Goal: Task Accomplishment & Management: Complete application form

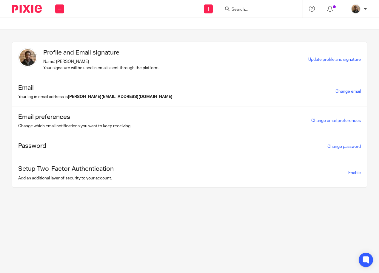
click at [240, 10] on input "Search" at bounding box center [258, 9] width 54 height 5
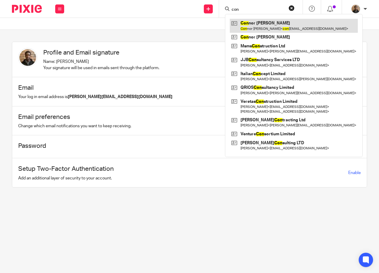
type input "con"
click at [263, 23] on link at bounding box center [294, 26] width 128 height 14
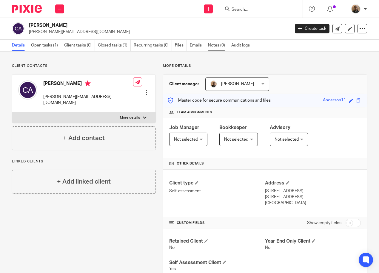
click at [211, 45] on link "Notes (0)" at bounding box center [218, 46] width 20 height 12
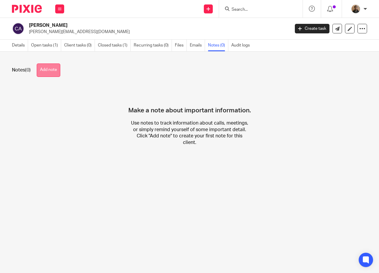
click at [54, 75] on button "Add note" at bounding box center [49, 70] width 24 height 13
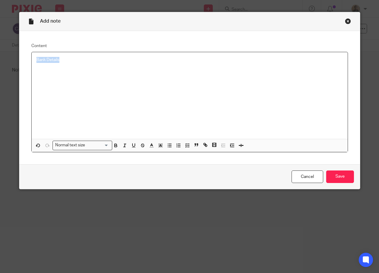
drag, startPoint x: 62, startPoint y: 60, endPoint x: 23, endPoint y: 61, distance: 38.8
click at [23, 61] on div "Content Bank Details Normal text size Loading... Remove Edit Insert new video C…" at bounding box center [189, 97] width 340 height 133
click at [115, 146] on icon "button" at bounding box center [116, 146] width 2 height 1
drag, startPoint x: 133, startPoint y: 147, endPoint x: 121, endPoint y: 129, distance: 21.1
click at [133, 147] on icon "button" at bounding box center [133, 145] width 5 height 5
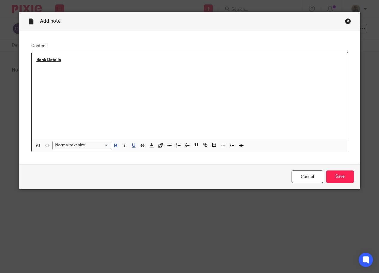
click at [86, 68] on div "Bank Details" at bounding box center [190, 95] width 316 height 87
click at [337, 180] on input "Save" at bounding box center [340, 177] width 28 height 13
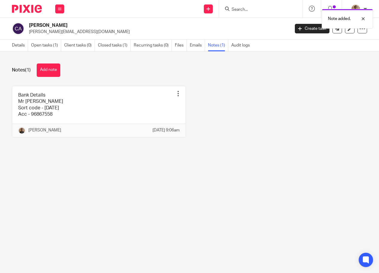
click at [279, 99] on div "Bank Details Mr C T Anderson Sort code - 09-01-27 Acc - 96867558 Pin note Edit …" at bounding box center [186, 116] width 362 height 61
click at [61, 13] on button at bounding box center [59, 8] width 9 height 9
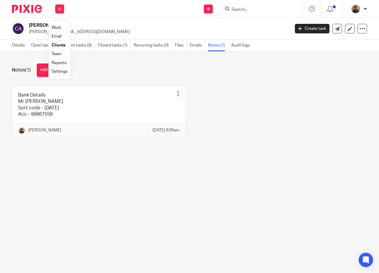
click at [58, 27] on link "Work" at bounding box center [57, 28] width 10 height 4
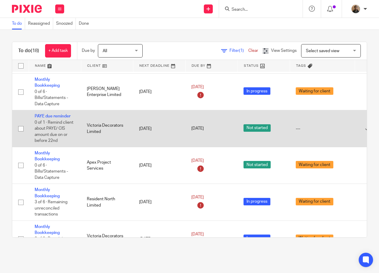
scroll to position [149, 0]
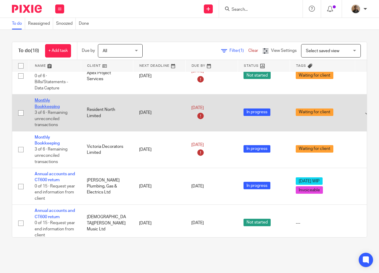
click at [44, 106] on link "Monthly Bookkeeping" at bounding box center [47, 103] width 25 height 10
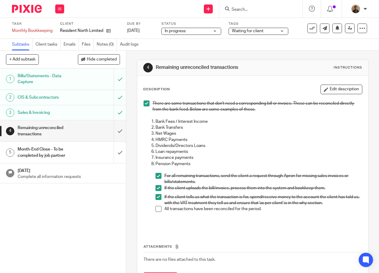
click at [155, 212] on span at bounding box center [158, 209] width 6 height 6
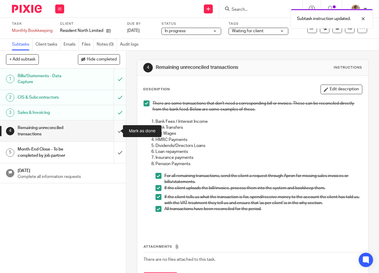
click at [118, 127] on input "submit" at bounding box center [63, 131] width 126 height 21
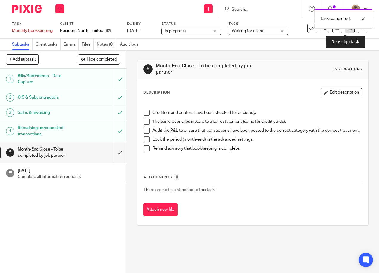
click at [345, 32] on link at bounding box center [350, 29] width 10 height 10
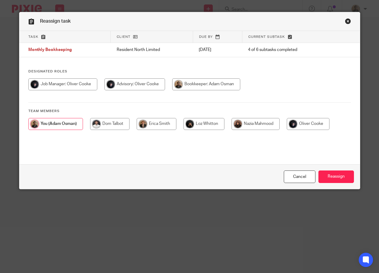
click at [80, 92] on div at bounding box center [189, 87] width 322 height 18
click at [78, 89] on input "radio" at bounding box center [62, 84] width 69 height 12
radio input "true"
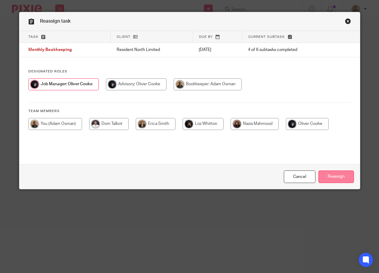
click at [330, 174] on input "Reassign" at bounding box center [335, 177] width 35 height 13
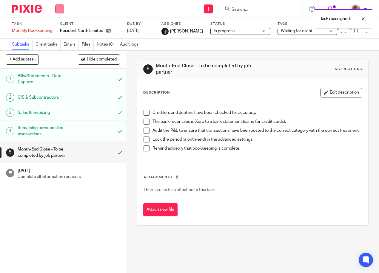
click at [61, 10] on button at bounding box center [59, 8] width 9 height 9
click at [62, 27] on link "Work" at bounding box center [57, 28] width 10 height 4
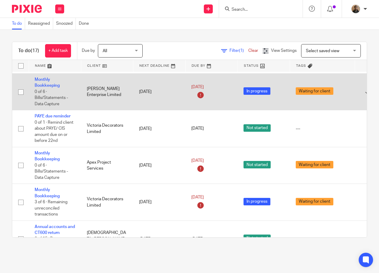
scroll to position [30, 0]
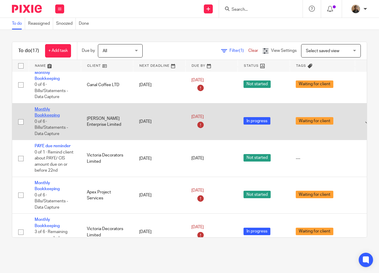
click at [41, 114] on link "Monthly Bookkeeping" at bounding box center [47, 112] width 25 height 10
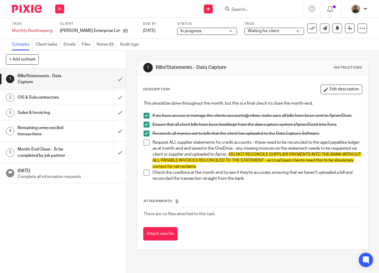
click at [146, 143] on span at bounding box center [146, 143] width 6 height 6
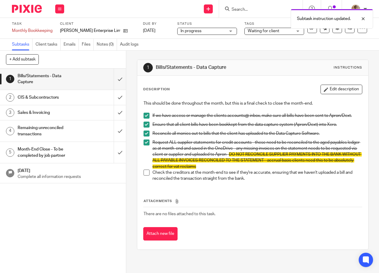
drag, startPoint x: 143, startPoint y: 174, endPoint x: 139, endPoint y: 163, distance: 11.0
click at [143, 174] on span at bounding box center [146, 173] width 6 height 6
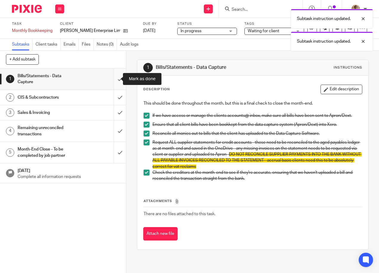
click at [116, 79] on input "submit" at bounding box center [63, 79] width 126 height 21
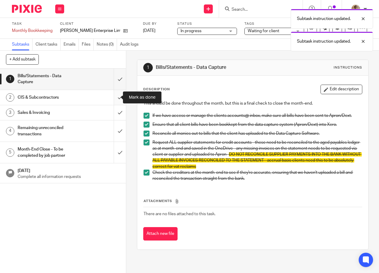
click at [118, 98] on input "submit" at bounding box center [63, 97] width 126 height 15
click at [86, 113] on div "Sales & Invoicing" at bounding box center [63, 112] width 90 height 9
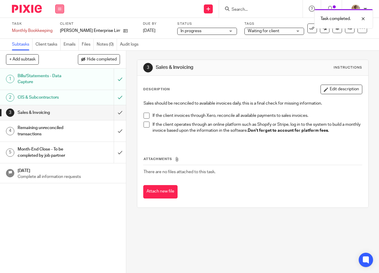
click at [56, 11] on button at bounding box center [59, 8] width 9 height 9
click at [60, 26] on link "Work" at bounding box center [57, 28] width 10 height 4
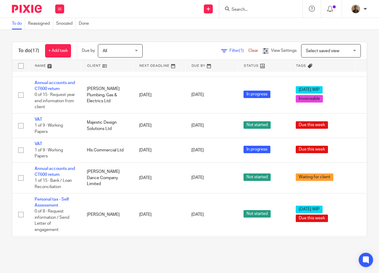
scroll to position [234, 0]
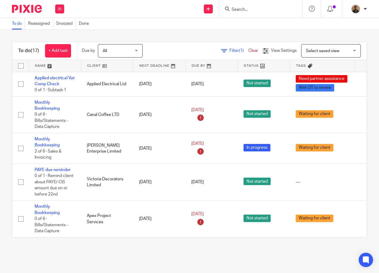
click at [128, 254] on main "To do Reassigned Snoozed Done To do (17) + Add task Due by All All Today Tomorr…" at bounding box center [189, 136] width 379 height 273
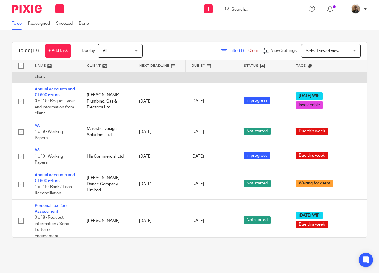
scroll to position [239, 0]
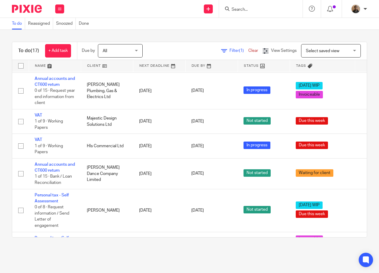
click at [240, 10] on input "Search" at bounding box center [258, 9] width 54 height 5
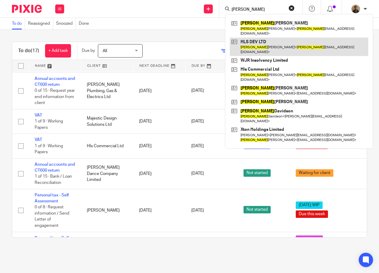
type input "harry"
click at [288, 42] on link at bounding box center [299, 47] width 138 height 18
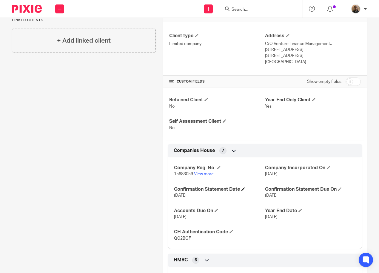
scroll to position [179, 0]
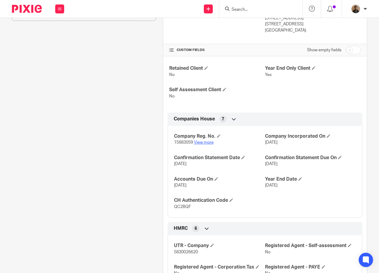
click at [209, 144] on link "View more" at bounding box center [204, 143] width 20 height 4
click at [62, 9] on button at bounding box center [59, 8] width 9 height 9
click at [59, 27] on link "Work" at bounding box center [57, 28] width 10 height 4
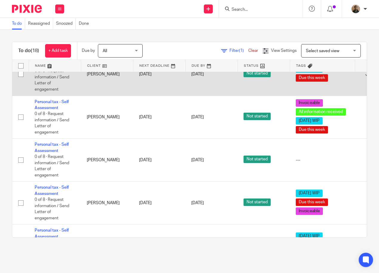
scroll to position [396, 0]
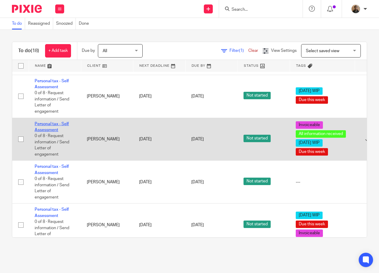
click at [54, 123] on link "Personal tax - Self Assessment" at bounding box center [52, 127] width 34 height 10
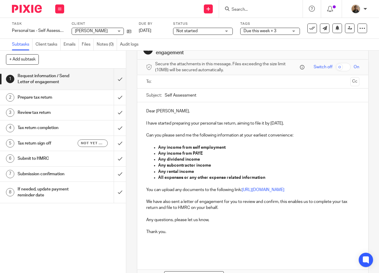
scroll to position [30, 0]
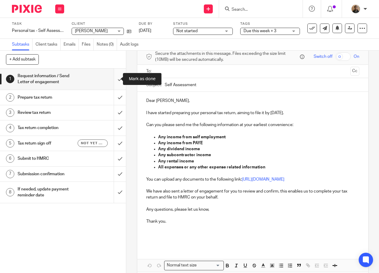
click at [115, 77] on input "submit" at bounding box center [63, 79] width 126 height 21
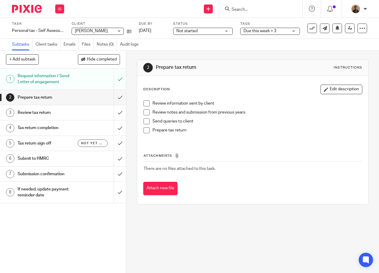
click at [145, 101] on span at bounding box center [146, 104] width 6 height 6
click at [144, 110] on span at bounding box center [146, 112] width 6 height 6
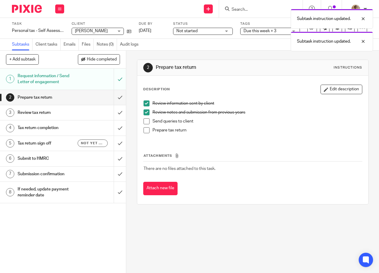
click at [146, 119] on span at bounding box center [146, 121] width 6 height 6
click at [146, 132] on span at bounding box center [146, 130] width 6 height 6
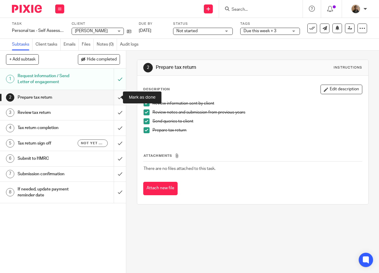
click at [111, 99] on input "submit" at bounding box center [63, 97] width 126 height 15
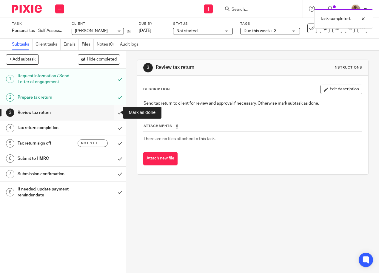
click at [116, 113] on input "submit" at bounding box center [63, 112] width 126 height 15
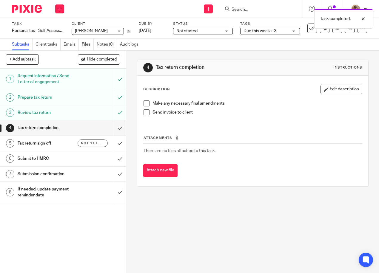
click at [143, 104] on span at bounding box center [146, 104] width 6 height 6
click at [143, 114] on span at bounding box center [146, 112] width 6 height 6
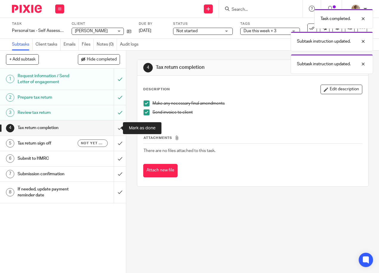
click at [115, 128] on input "submit" at bounding box center [63, 128] width 126 height 15
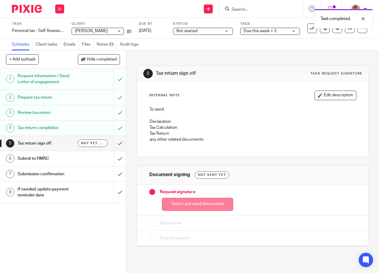
click at [207, 205] on button "Select and send documents" at bounding box center [197, 204] width 71 height 13
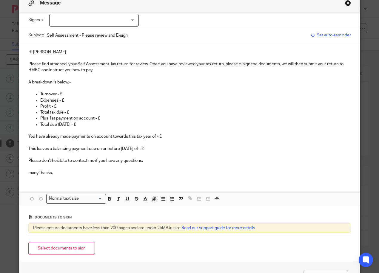
scroll to position [49, 0]
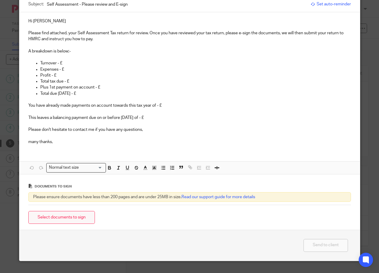
click at [78, 219] on button "Select documents to sign" at bounding box center [61, 217] width 67 height 13
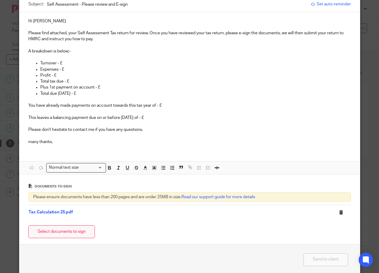
click at [63, 235] on button "Select documents to sign" at bounding box center [61, 232] width 67 height 13
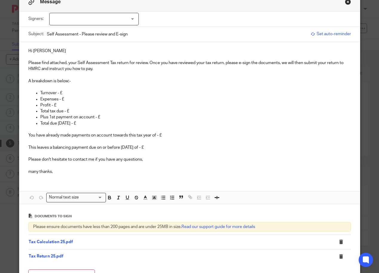
scroll to position [30, 0]
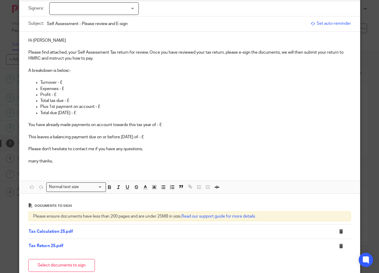
click at [78, 68] on p "A breakdown is below;-" at bounding box center [189, 68] width 322 height 12
click at [69, 82] on p "Turnover - £" at bounding box center [195, 83] width 311 height 6
click at [54, 79] on p at bounding box center [189, 77] width 322 height 6
click at [53, 80] on p "Turnover - £" at bounding box center [195, 83] width 311 height 6
drag, startPoint x: 39, startPoint y: 81, endPoint x: 85, endPoint y: 114, distance: 56.5
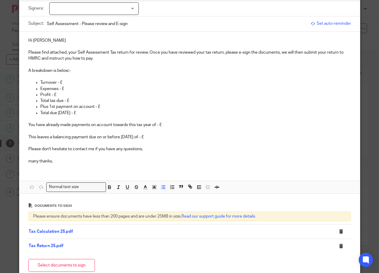
click at [85, 114] on ul "Turnover - £ Expenses - £ Profit - £ Total tax due - £ Plus 1st payment on acco…" at bounding box center [189, 101] width 322 height 42
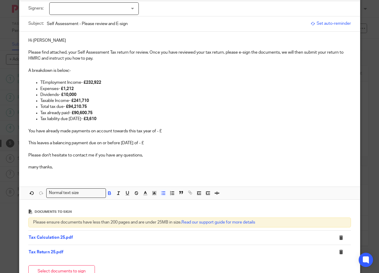
click at [40, 82] on p "TEmployment Income - £232,922" at bounding box center [195, 83] width 311 height 6
drag, startPoint x: 56, startPoint y: 94, endPoint x: 35, endPoint y: 94, distance: 20.3
click at [35, 94] on ul "Employment Income - £232,922 Expenses - £1,212 Dividends - £10,000 Taxable Inco…" at bounding box center [189, 104] width 322 height 48
click at [55, 89] on p "Expenses - £1,212" at bounding box center [195, 89] width 311 height 6
drag, startPoint x: 59, startPoint y: 89, endPoint x: 38, endPoint y: 89, distance: 21.8
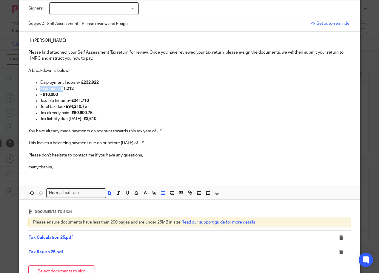
click at [38, 89] on ul "Employment Income - £232,922 Expenses - £1,212 - £10,000 Taxable Income - £241,…" at bounding box center [189, 104] width 322 height 48
drag, startPoint x: 98, startPoint y: 82, endPoint x: 83, endPoint y: 81, distance: 15.9
click at [83, 81] on p "Employment Income - £232,922" at bounding box center [195, 83] width 311 height 6
click at [104, 88] on p "Self Employment income - £1,212" at bounding box center [195, 89] width 311 height 6
click at [37, 94] on ul "Employment Income - £22,708 Self Employment income - £12163 - £10,000 Taxable I…" at bounding box center [189, 104] width 322 height 48
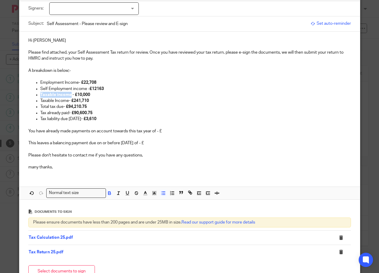
drag, startPoint x: 68, startPoint y: 94, endPoint x: 37, endPoint y: 95, distance: 30.7
click at [37, 95] on ul "Employment Income - £22,708 Self Employment income - £12163 Taxable income - £1…" at bounding box center [189, 104] width 322 height 48
click at [106, 193] on button "button" at bounding box center [109, 193] width 7 height 7
click at [84, 95] on strong "- £10,000" at bounding box center [85, 95] width 18 height 4
drag, startPoint x: 89, startPoint y: 98, endPoint x: 73, endPoint y: 102, distance: 16.7
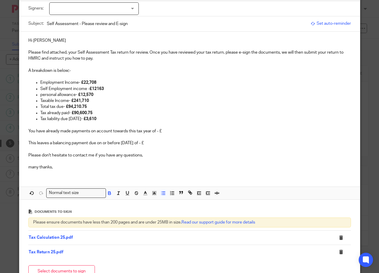
click at [73, 102] on p "Taxable Income - £241,710" at bounding box center [195, 101] width 311 height 6
drag, startPoint x: 87, startPoint y: 107, endPoint x: 67, endPoint y: 104, distance: 19.9
click at [67, 104] on p "Total tax due - £94,210.75" at bounding box center [195, 107] width 311 height 6
drag, startPoint x: 92, startPoint y: 113, endPoint x: 75, endPoint y: 111, distance: 17.2
click at [75, 111] on strong "- £90,600.75" at bounding box center [80, 113] width 23 height 4
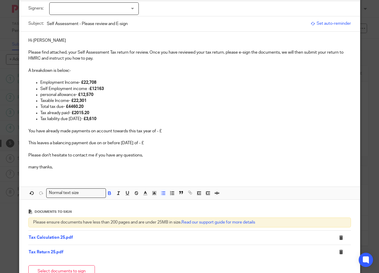
click at [32, 123] on ul "Employment Income - £22,708 Self Employment income - £12163 personal allowance …" at bounding box center [189, 104] width 322 height 48
click at [166, 129] on p "You have already made payments on account towards this tax year of - £" at bounding box center [189, 131] width 322 height 6
click at [103, 116] on p "Tax liability due 31/01/26 - £3,610" at bounding box center [195, 119] width 311 height 6
click at [136, 142] on p "This leaves a balancing payment due on or before 31/01/24 of - £" at bounding box center [189, 140] width 322 height 12
click at [152, 146] on p "This leaves a balancing payment due on or before 31/01/2 of - £" at bounding box center [189, 140] width 322 height 12
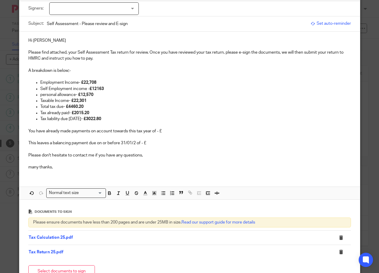
click at [134, 142] on p "This leaves a balancing payment due on or before 31/01/2 of - £" at bounding box center [189, 140] width 322 height 12
click at [150, 143] on p "This leaves a balancing payment due on or before 31/01/26 of - £" at bounding box center [189, 140] width 322 height 12
click at [153, 143] on p "This leaves a balancing payment due on or before 31/01/26 of - £" at bounding box center [189, 140] width 322 height 12
drag, startPoint x: 164, startPoint y: 143, endPoint x: 146, endPoint y: 141, distance: 17.7
click at [146, 141] on p "This leaves a balancing payment due on or before 31/01/26 of - £3022.80" at bounding box center [189, 140] width 322 height 12
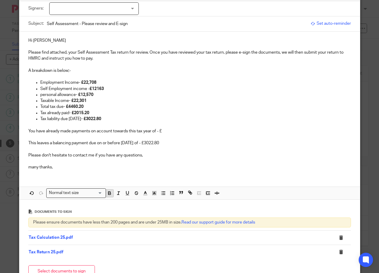
click at [109, 195] on icon "button" at bounding box center [109, 193] width 5 height 5
click at [172, 146] on p "This leaves a balancing payment due on or before 31/01/26 of - £3022.80" at bounding box center [189, 140] width 322 height 12
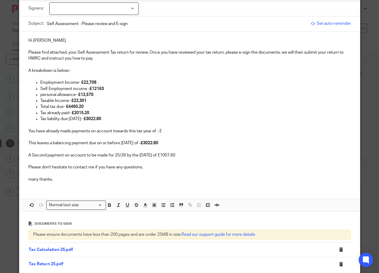
click at [170, 153] on p "A Second payment on account to be made for 25/26 by the 31st july 26 of £1007.60" at bounding box center [189, 155] width 322 height 6
drag, startPoint x: 167, startPoint y: 155, endPoint x: 189, endPoint y: 155, distance: 22.4
click at [189, 155] on p "A Second payment on account to be made for 25/26 by the 31st July 26 of £1,007.…" at bounding box center [189, 155] width 322 height 6
click at [107, 207] on icon "button" at bounding box center [109, 205] width 5 height 5
drag, startPoint x: 68, startPoint y: 131, endPoint x: 27, endPoint y: 129, distance: 41.5
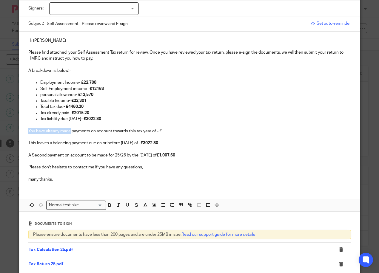
click at [28, 129] on p "You have already made payments on account towards this tax year of - £" at bounding box center [189, 131] width 322 height 6
click at [45, 131] on p "payments on account towards this tax year of - £" at bounding box center [189, 131] width 322 height 6
click at [80, 130] on p "payment on account towards this tax year of - £" at bounding box center [189, 131] width 322 height 6
click at [83, 130] on p "payment on account towards this tax year of - £" at bounding box center [189, 131] width 322 height 6
click at [153, 154] on p "A Second payment on account to be made for 25/26 by the 31st July 26 of £1,007.…" at bounding box center [189, 155] width 322 height 6
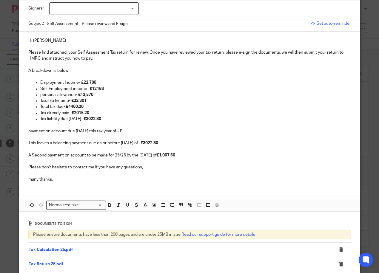
drag, startPoint x: 158, startPoint y: 155, endPoint x: 140, endPoint y: 154, distance: 17.9
click at [140, 154] on p "A Second payment on account to be made for 25/26 by the 31st July 26 of £1,007.…" at bounding box center [189, 155] width 322 height 6
click at [130, 132] on p "payment on account due 31/01/26 this tax year of - £" at bounding box center [189, 131] width 322 height 6
drag, startPoint x: 123, startPoint y: 129, endPoint x: 155, endPoint y: 134, distance: 32.0
click at [155, 134] on div "Hi Michael Please find attached, your Self Assessment Tax return for review. On…" at bounding box center [189, 109] width 340 height 155
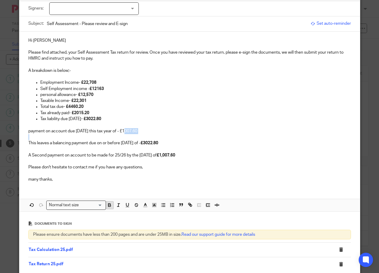
click at [108, 206] on icon "button" at bounding box center [109, 206] width 2 height 1
click at [130, 131] on strong "£1007.60" at bounding box center [128, 131] width 18 height 4
click at [127, 130] on strong "£1007.60" at bounding box center [128, 131] width 18 height 4
click at [150, 142] on strong "£3022.80" at bounding box center [150, 143] width 18 height 4
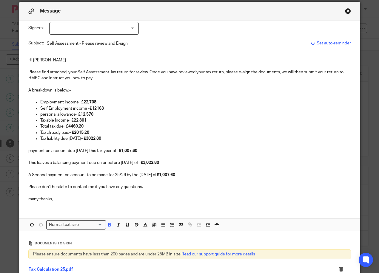
scroll to position [0, 0]
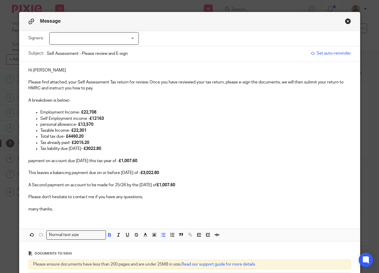
click at [95, 119] on strong "£12163" at bounding box center [96, 119] width 14 height 4
click at [93, 148] on strong "- £3022.80" at bounding box center [91, 149] width 20 height 4
click at [94, 150] on strong "- £3022.80" at bounding box center [91, 149] width 20 height 4
click at [155, 202] on p at bounding box center [189, 203] width 322 height 6
click at [40, 118] on p "Self Employment income - £12,163" at bounding box center [195, 119] width 311 height 6
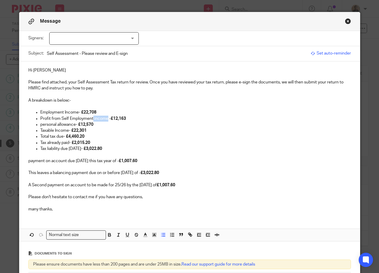
drag, startPoint x: 105, startPoint y: 118, endPoint x: 91, endPoint y: 118, distance: 14.3
click at [91, 118] on p "Profit from Self Employment income - £12,163" at bounding box center [195, 119] width 311 height 6
drag, startPoint x: 230, startPoint y: 223, endPoint x: 232, endPoint y: 219, distance: 4.6
click at [230, 223] on div "Hi Michael Please find attached, your Self Assessment Tax return for review. On…" at bounding box center [189, 151] width 340 height 180
drag, startPoint x: 107, startPoint y: 148, endPoint x: 90, endPoint y: 147, distance: 17.7
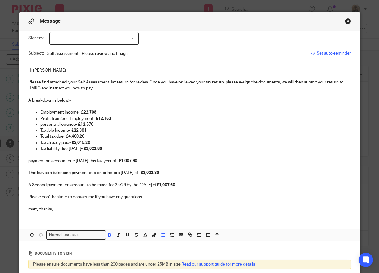
click at [90, 147] on p "Tax liability due 31/01/26 - £3,022.80" at bounding box center [195, 149] width 311 height 6
drag, startPoint x: 91, startPoint y: 143, endPoint x: 77, endPoint y: 142, distance: 13.8
click at [77, 142] on p "Tax already paid - £2,015.20" at bounding box center [195, 143] width 311 height 6
click at [99, 146] on p "Tax liability due 31/01/26 - £" at bounding box center [195, 149] width 311 height 6
click at [26, 164] on div "Hi Michael Please find attached, your Self Assessment Tax return for review. On…" at bounding box center [189, 138] width 340 height 155
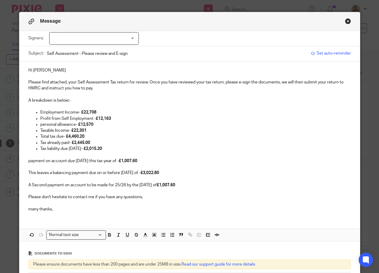
click at [25, 162] on div "Hi Michael Please find attached, your Self Assessment Tax return for review. On…" at bounding box center [189, 138] width 340 height 155
click at [204, 156] on p at bounding box center [195, 155] width 311 height 6
click at [189, 161] on p "There is also a payment on account due 31/01/26 this tax year of - £1,007.60" at bounding box center [189, 161] width 322 height 6
click at [92, 197] on p "Please don't hesitate to contact me if you have any questions," at bounding box center [189, 197] width 322 height 6
click at [123, 41] on div at bounding box center [93, 38] width 89 height 13
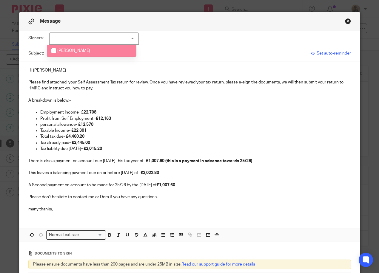
click at [100, 47] on li "[PERSON_NAME]" at bounding box center [91, 51] width 89 height 12
checkbox input "true"
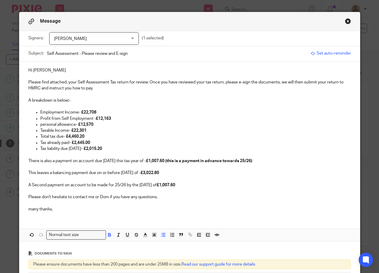
click at [265, 129] on p "Taxable Income - £22,301" at bounding box center [195, 131] width 311 height 6
click at [58, 209] on p "many thanks," at bounding box center [189, 209] width 322 height 6
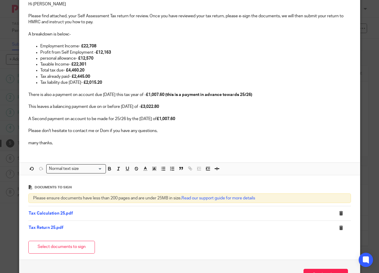
scroll to position [96, 0]
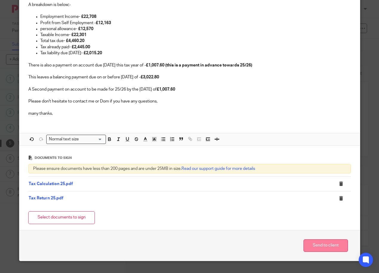
click at [316, 242] on button "Send to client" at bounding box center [325, 246] width 44 height 13
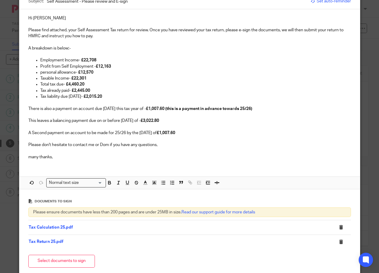
scroll to position [0, 0]
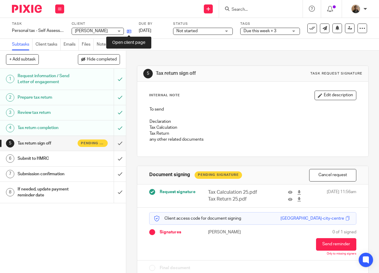
click at [127, 31] on icon at bounding box center [129, 31] width 4 height 4
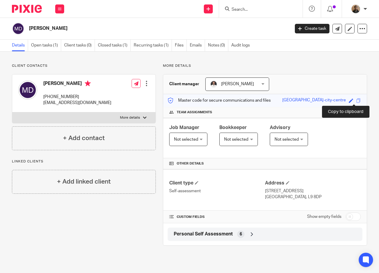
click at [356, 100] on span at bounding box center [358, 100] width 4 height 4
